Goal: Information Seeking & Learning: Learn about a topic

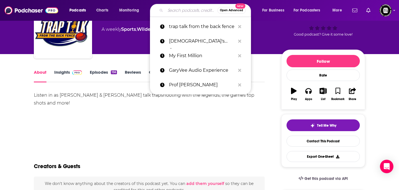
click at [180, 12] on input "Search podcasts, credits, & more..." at bounding box center [191, 10] width 52 height 9
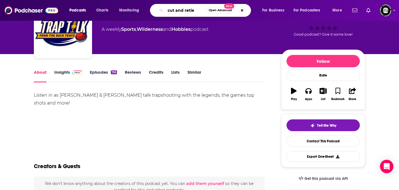
type input "cut and retie"
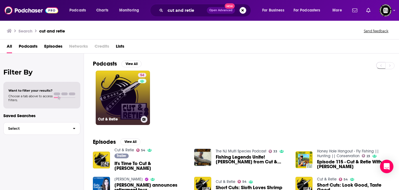
click at [122, 93] on link "54 Cut & Retie" at bounding box center [123, 97] width 54 height 54
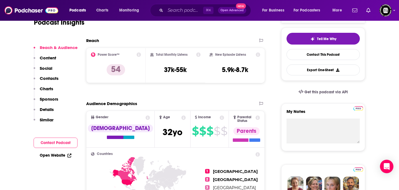
scroll to position [99, 0]
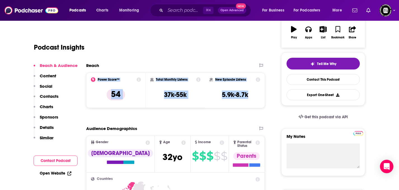
drag, startPoint x: 97, startPoint y: 78, endPoint x: 255, endPoint y: 94, distance: 158.2
click at [255, 94] on div "Power Score™ 54 Total Monthly Listens 37k-55k New Episode Listens 5.9k-8.7k" at bounding box center [175, 89] width 178 height 35
copy div "Power Score™ 54 Total Monthly Listens 37k-55k New Episode Listens 5.9k-8.7k"
